Goal: Find specific page/section: Locate a particular part of the current website

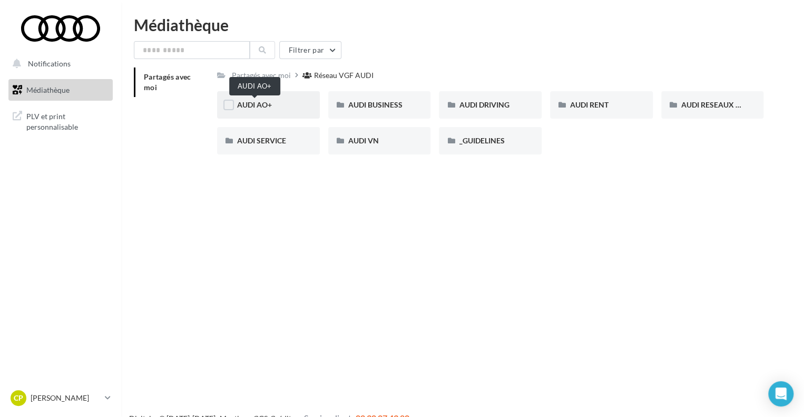
click at [260, 107] on span "AUDI AO+" at bounding box center [254, 104] width 35 height 9
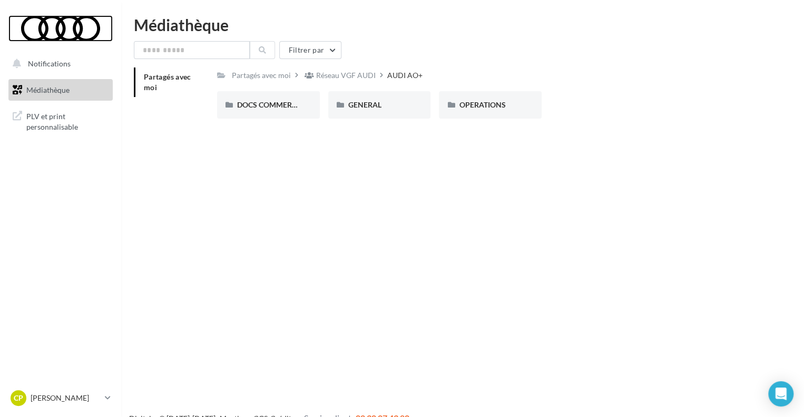
click at [52, 23] on div at bounding box center [60, 28] width 84 height 26
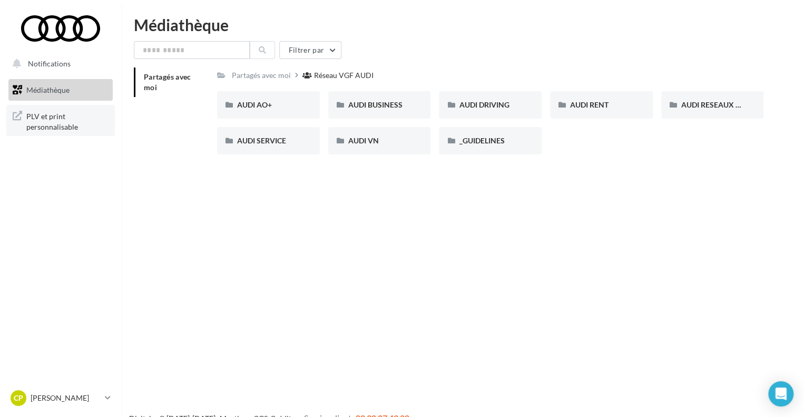
click at [33, 125] on span "PLV et print personnalisable" at bounding box center [67, 120] width 82 height 23
click at [45, 128] on span "PLV et print personnalisable" at bounding box center [67, 120] width 82 height 23
